Goal: Find contact information: Find contact information

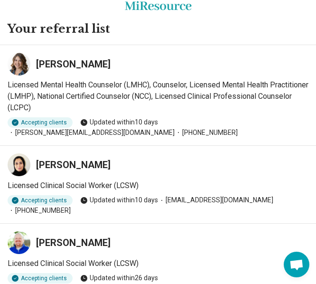
scroll to position [17, 0]
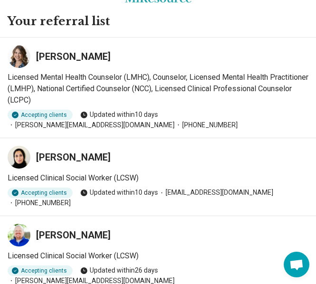
click at [83, 156] on h3 "[PERSON_NAME]" at bounding box center [73, 156] width 75 height 13
click at [28, 155] on div at bounding box center [19, 157] width 23 height 23
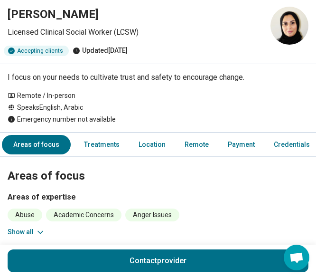
scroll to position [25, 1]
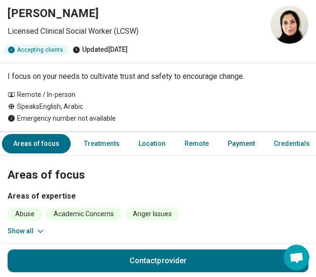
click at [231, 145] on link "Payment" at bounding box center [241, 143] width 38 height 19
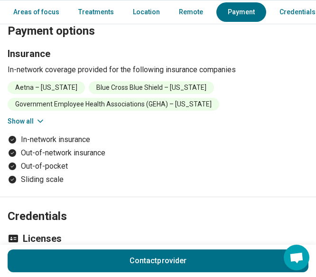
scroll to position [883, 1]
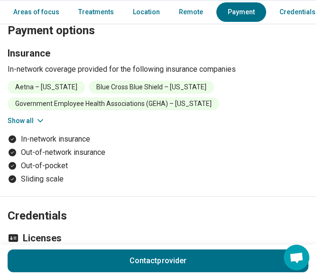
click at [15, 119] on button "Show all" at bounding box center [26, 121] width 37 height 10
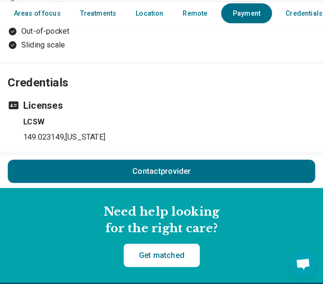
scroll to position [1052, 1]
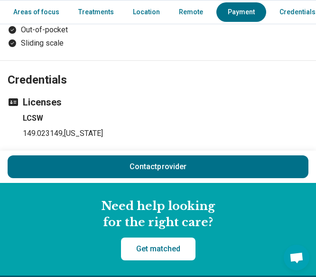
click at [126, 158] on button "Contact provider" at bounding box center [158, 166] width 301 height 23
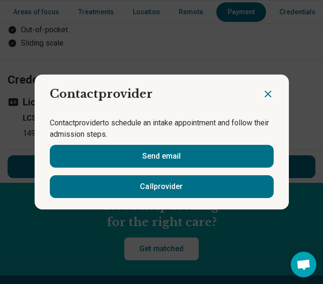
click at [263, 94] on icon "Close dialog" at bounding box center [267, 93] width 11 height 11
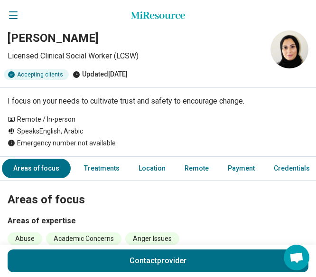
scroll to position [6, 0]
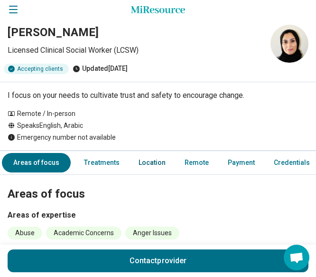
click at [147, 156] on link "Location" at bounding box center [152, 162] width 38 height 19
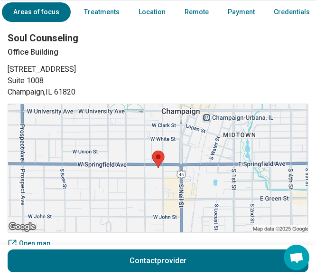
scroll to position [572, 0]
